Goal: Transaction & Acquisition: Subscribe to service/newsletter

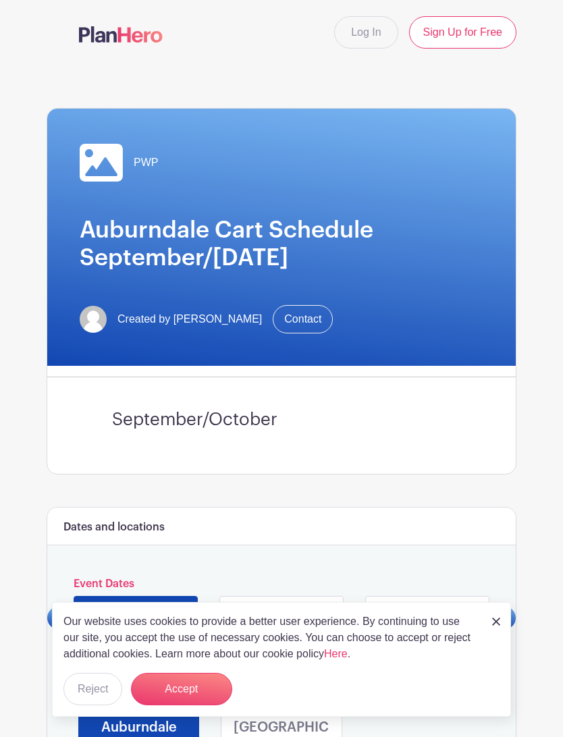
click at [481, 31] on link "Sign Up for Free" at bounding box center [462, 32] width 107 height 32
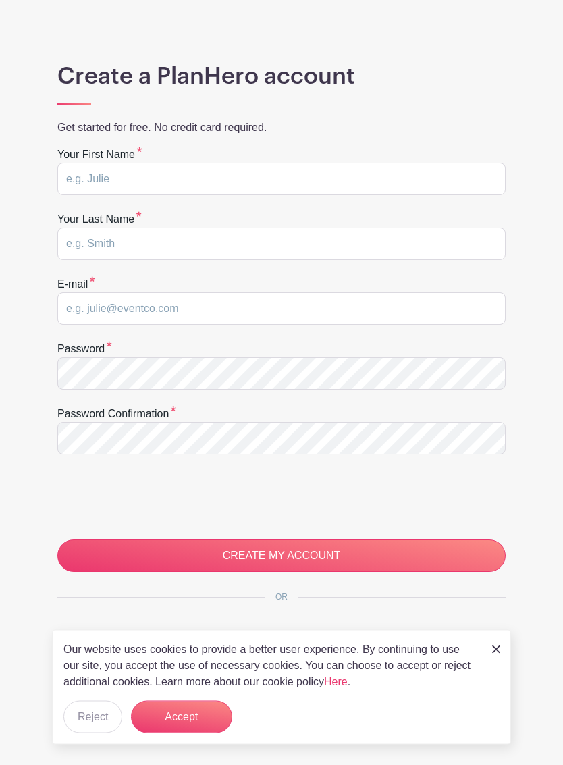
scroll to position [81, 0]
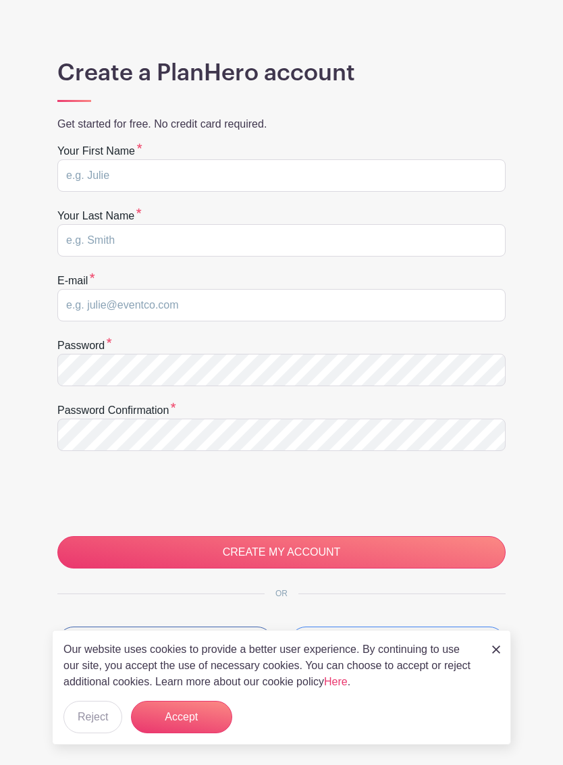
click at [498, 653] on img at bounding box center [496, 649] width 8 height 8
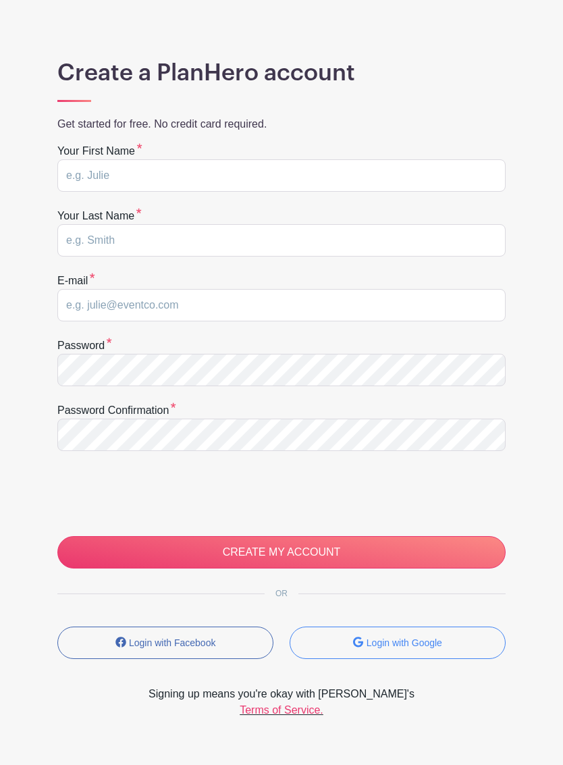
click at [499, 669] on form "Login with Google" at bounding box center [397, 647] width 216 height 43
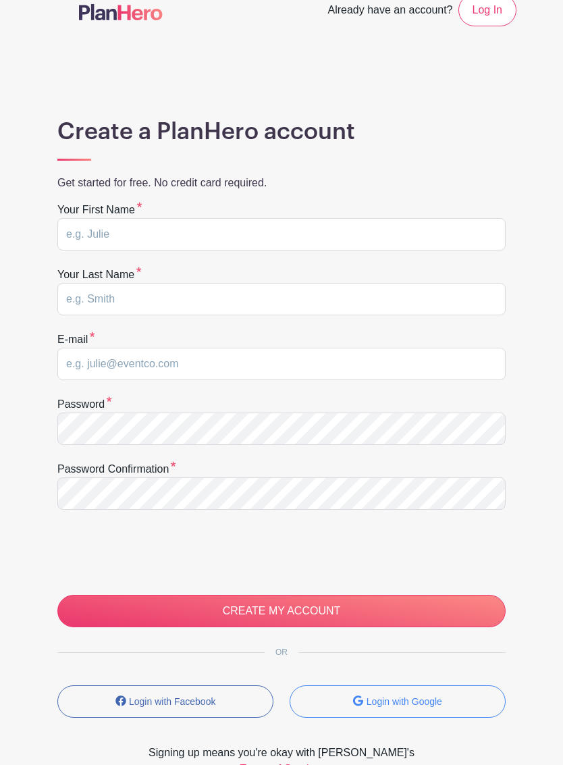
scroll to position [0, 0]
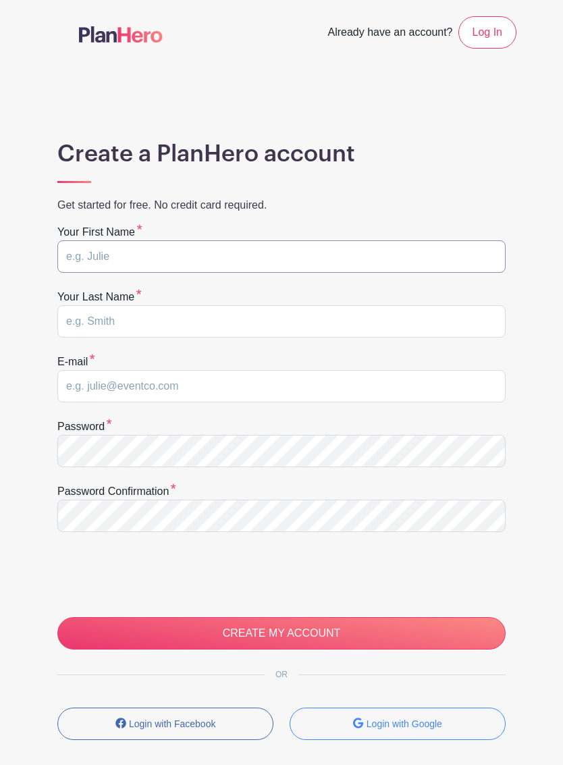
click at [108, 251] on input "text" at bounding box center [281, 256] width 448 height 32
type input "Blanca Estela"
click at [107, 314] on input "text" at bounding box center [281, 321] width 448 height 32
type input "Martínez"
click at [108, 390] on input "email" at bounding box center [281, 386] width 448 height 32
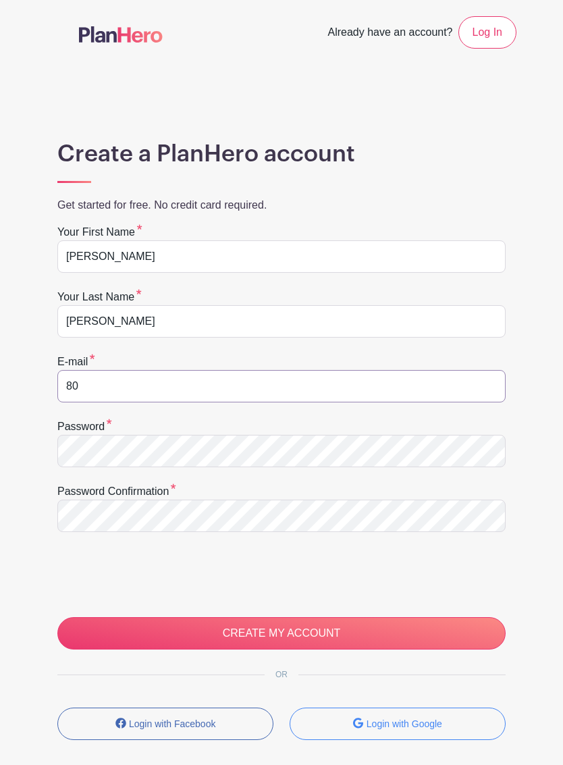
type input "8"
type input "ecruz8003@gmail.com"
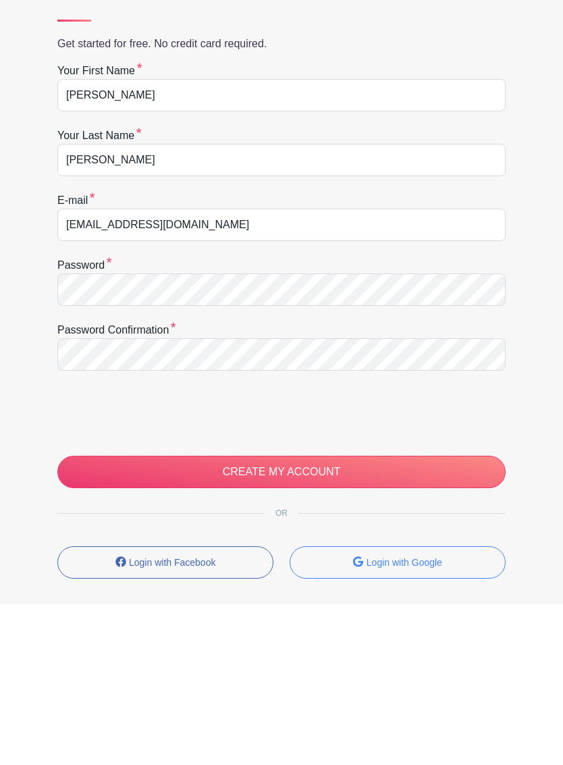
scroll to position [96, 0]
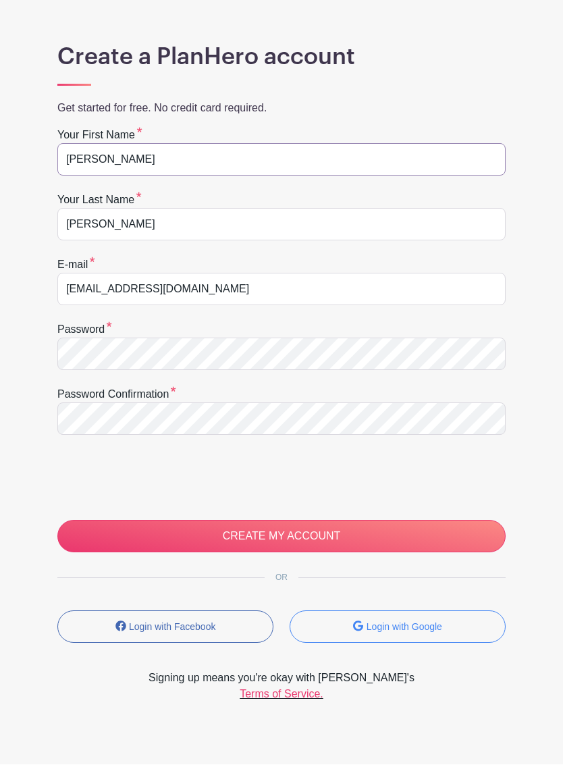
click at [159, 156] on input "Blanca Estela" at bounding box center [281, 160] width 448 height 32
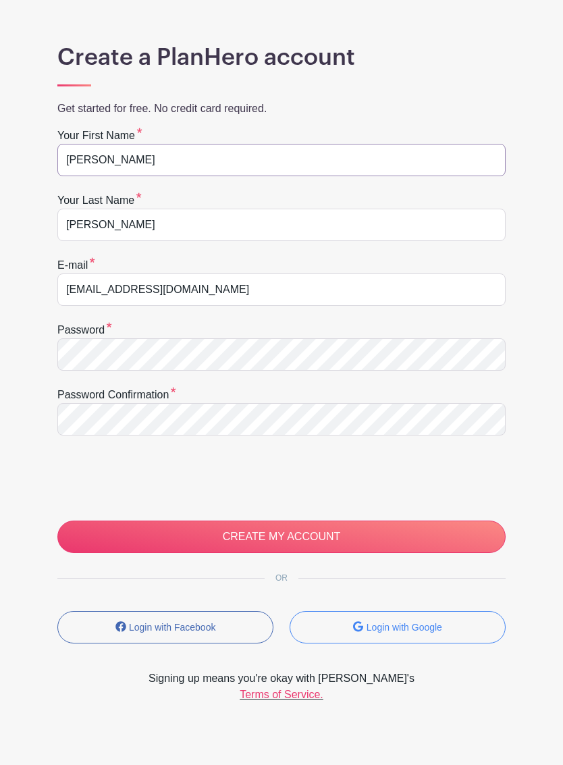
type input "Blanca E."
click at [455, 539] on input "CREATE MY ACCOUNT" at bounding box center [281, 536] width 448 height 32
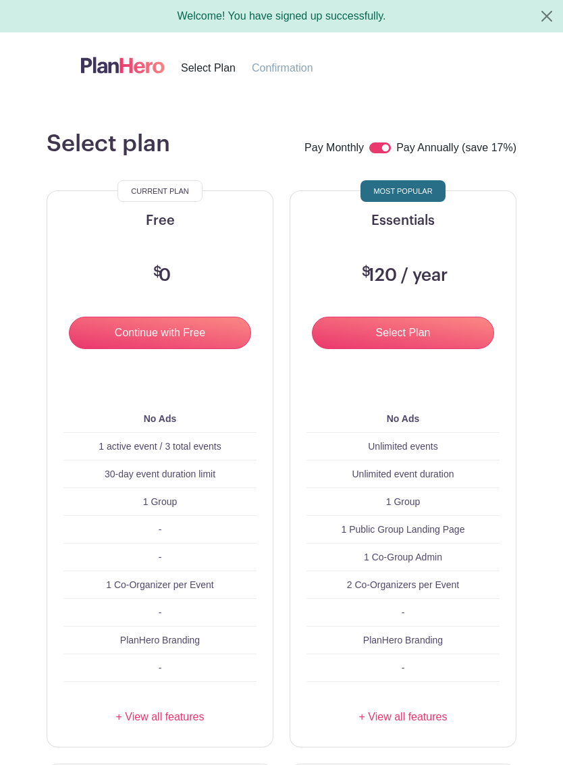
click at [110, 321] on input "Continue with Free" at bounding box center [160, 332] width 182 height 32
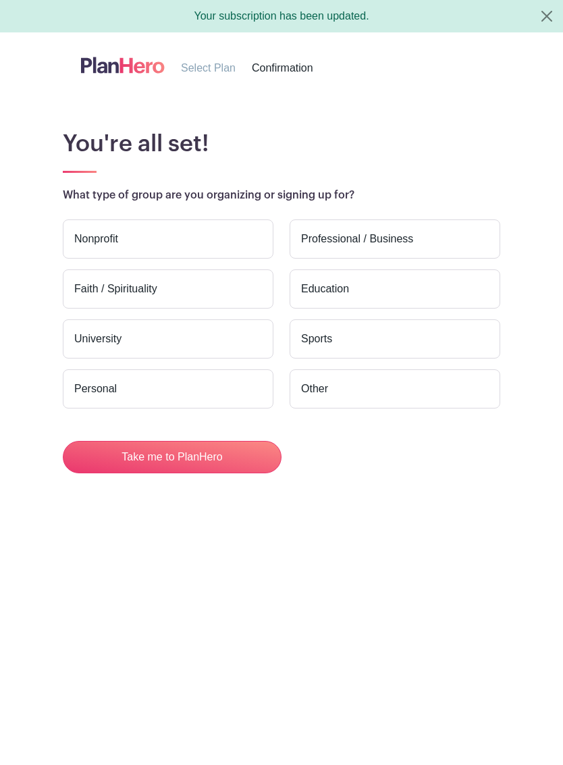
click at [76, 383] on label "Personal" at bounding box center [168, 388] width 211 height 39
click at [0, 0] on input "Personal" at bounding box center [0, 0] width 0 height 0
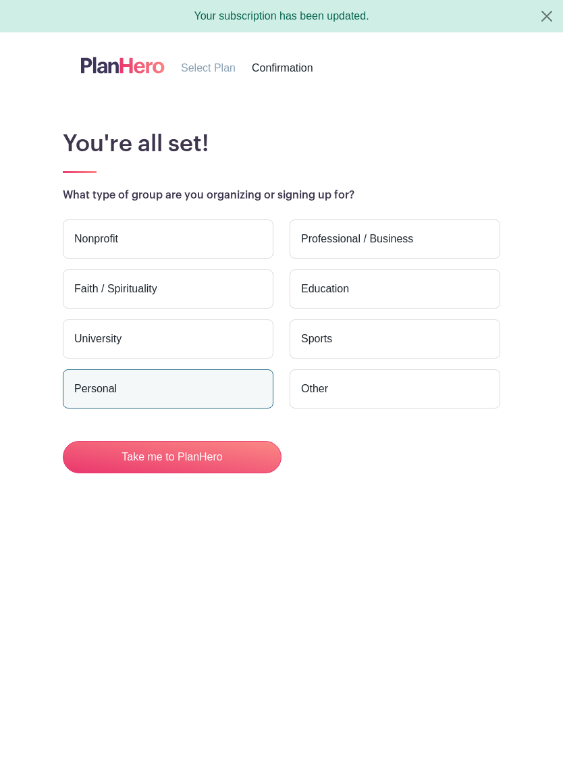
click at [85, 453] on button "Take me to PlanHero" at bounding box center [172, 457] width 219 height 32
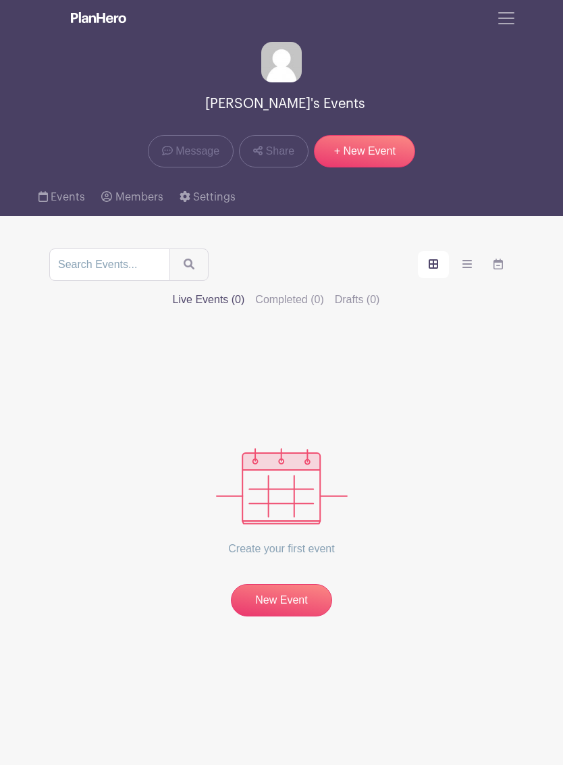
click at [47, 201] on icon at bounding box center [42, 196] width 9 height 11
click at [501, 24] on span "Toggle navigation" at bounding box center [506, 18] width 20 height 20
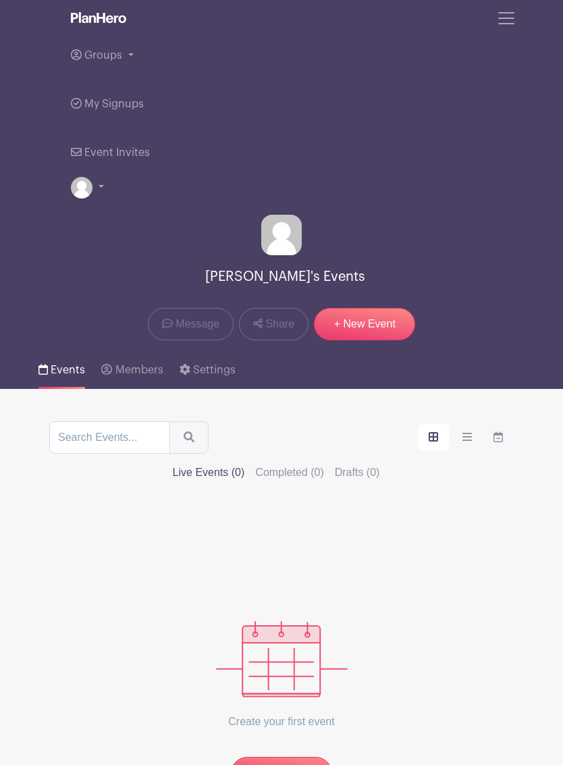
click at [91, 121] on link "My Signups" at bounding box center [107, 104] width 73 height 49
